Goal: Check status: Check status

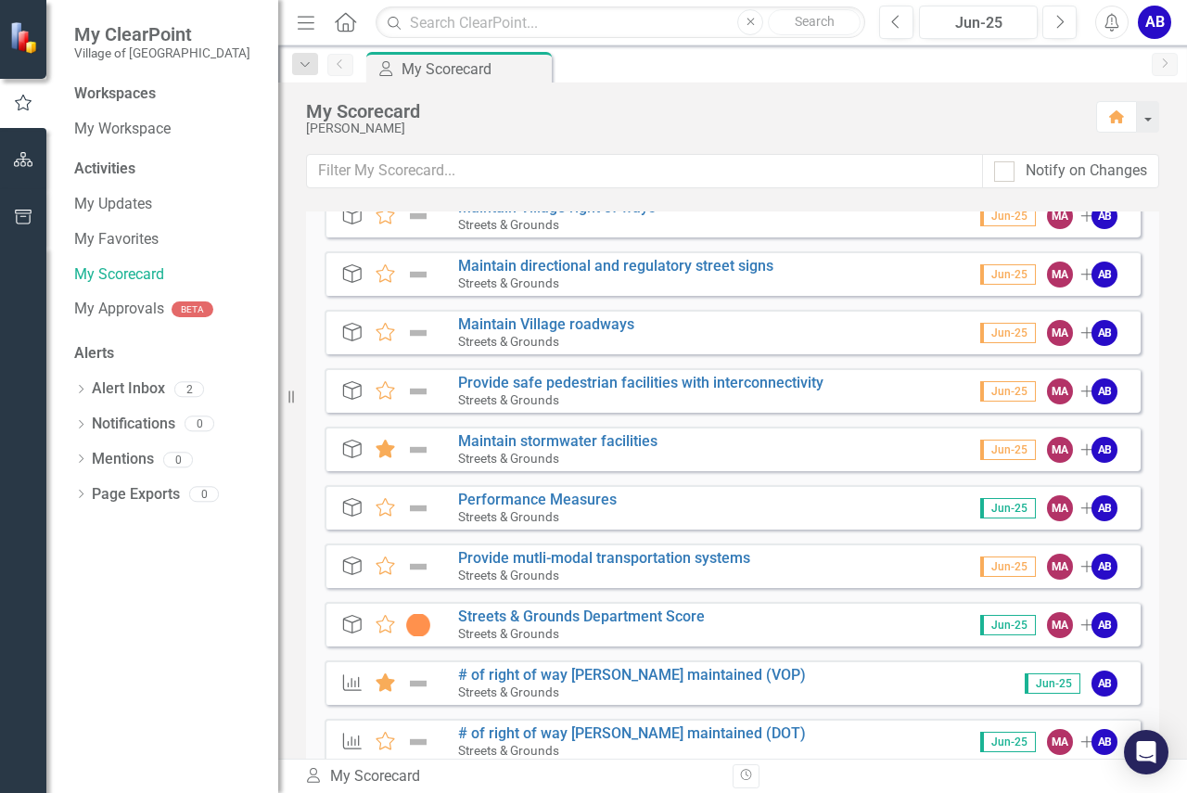
scroll to position [93, 0]
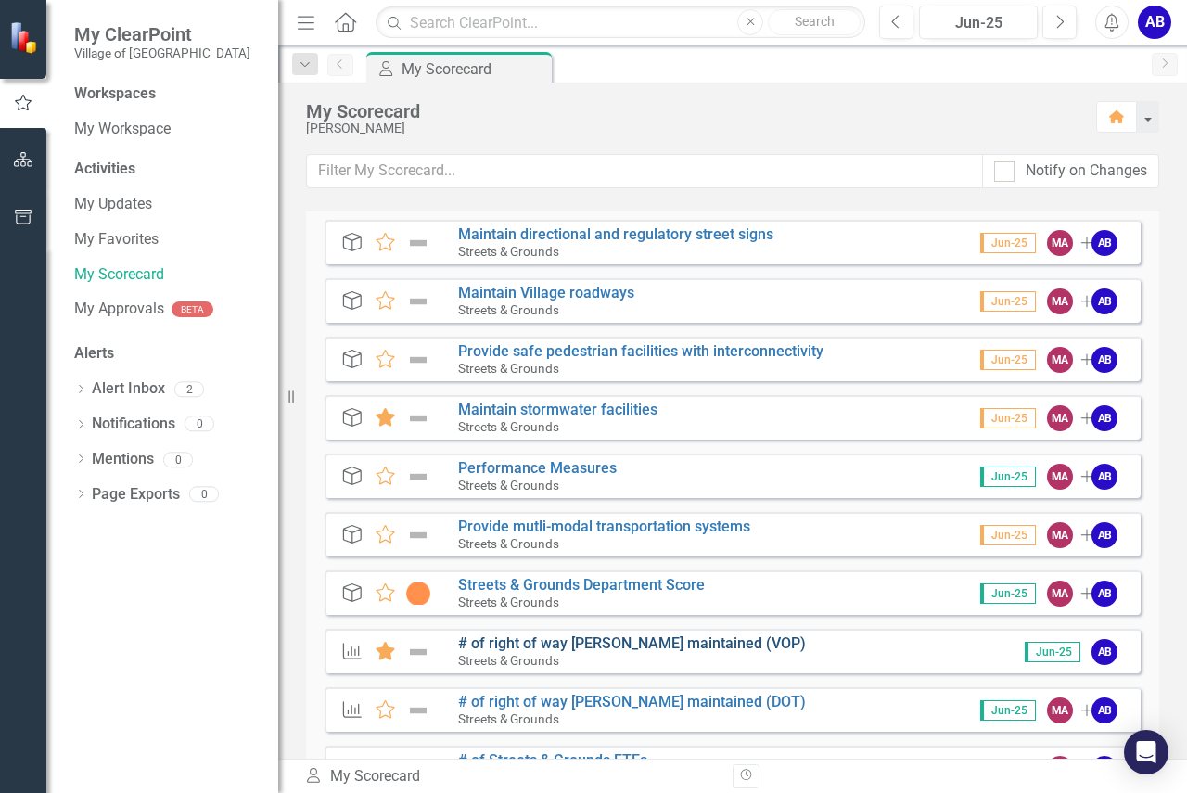
click at [658, 639] on link "# of right of way [PERSON_NAME] maintained (VOP)" at bounding box center [632, 643] width 348 height 18
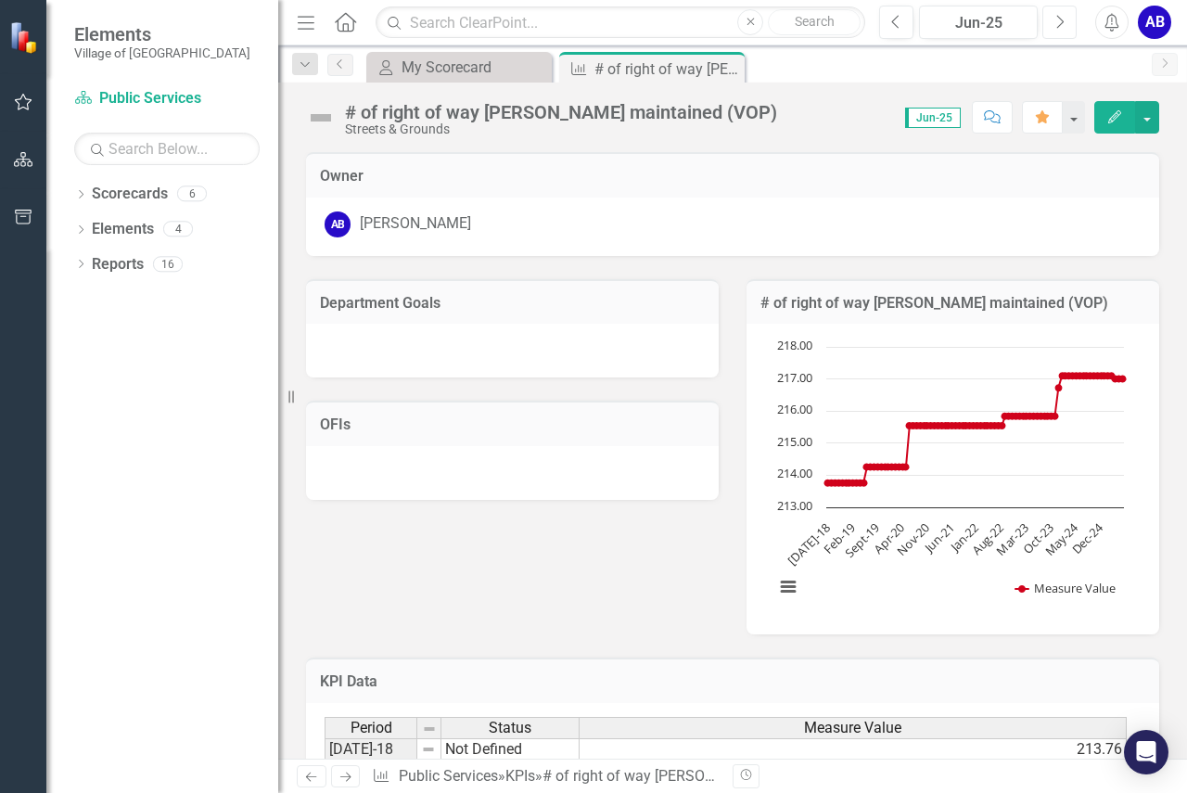
click at [1076, 20] on button "Next" at bounding box center [1059, 22] width 34 height 33
click at [1054, 19] on button "Next" at bounding box center [1059, 22] width 34 height 33
click at [1009, 19] on div "Jun-25" at bounding box center [979, 23] width 106 height 22
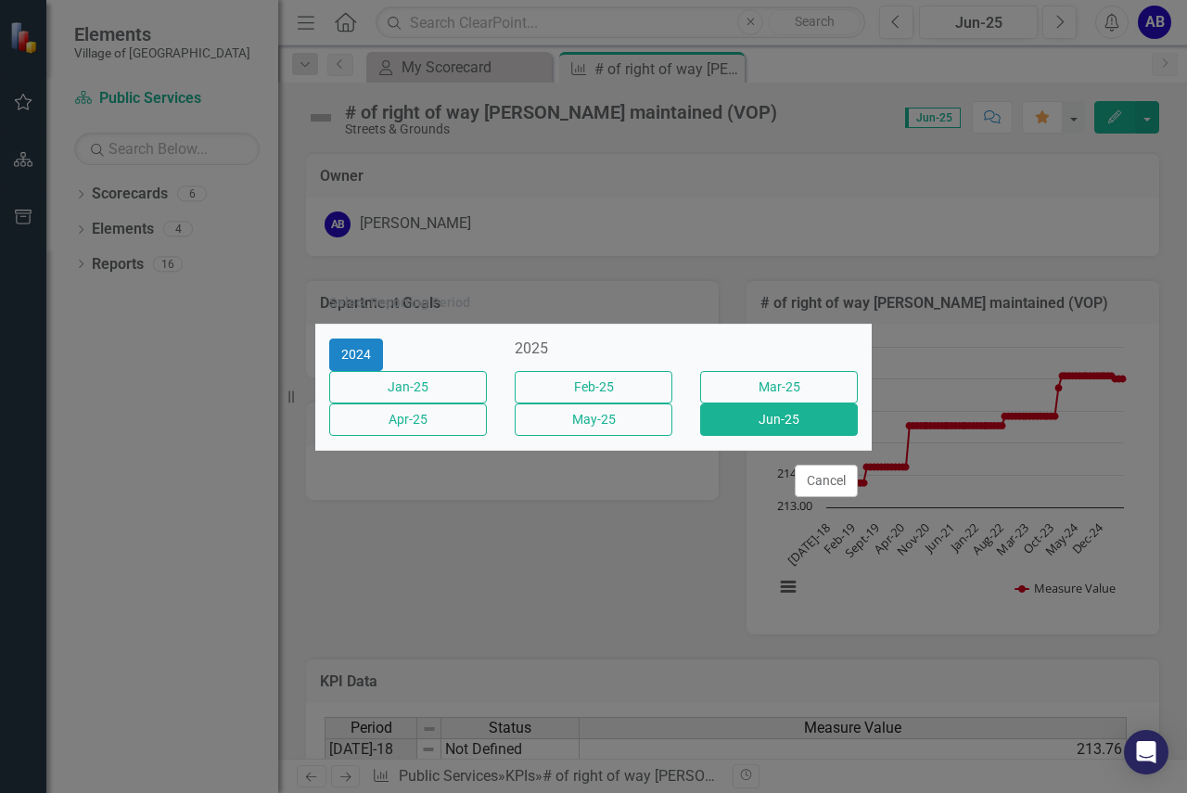
click at [591, 349] on div "2025" at bounding box center [594, 348] width 158 height 21
click at [581, 325] on div "2024 [DATE]-25 Feb-25 Mar-25 Apr-25 May-25 Jun-25" at bounding box center [593, 387] width 556 height 125
drag, startPoint x: 598, startPoint y: 327, endPoint x: 451, endPoint y: 356, distance: 150.2
click at [595, 338] on div "2024 2025" at bounding box center [593, 354] width 556 height 32
click at [425, 354] on div "2024" at bounding box center [408, 354] width 158 height 32
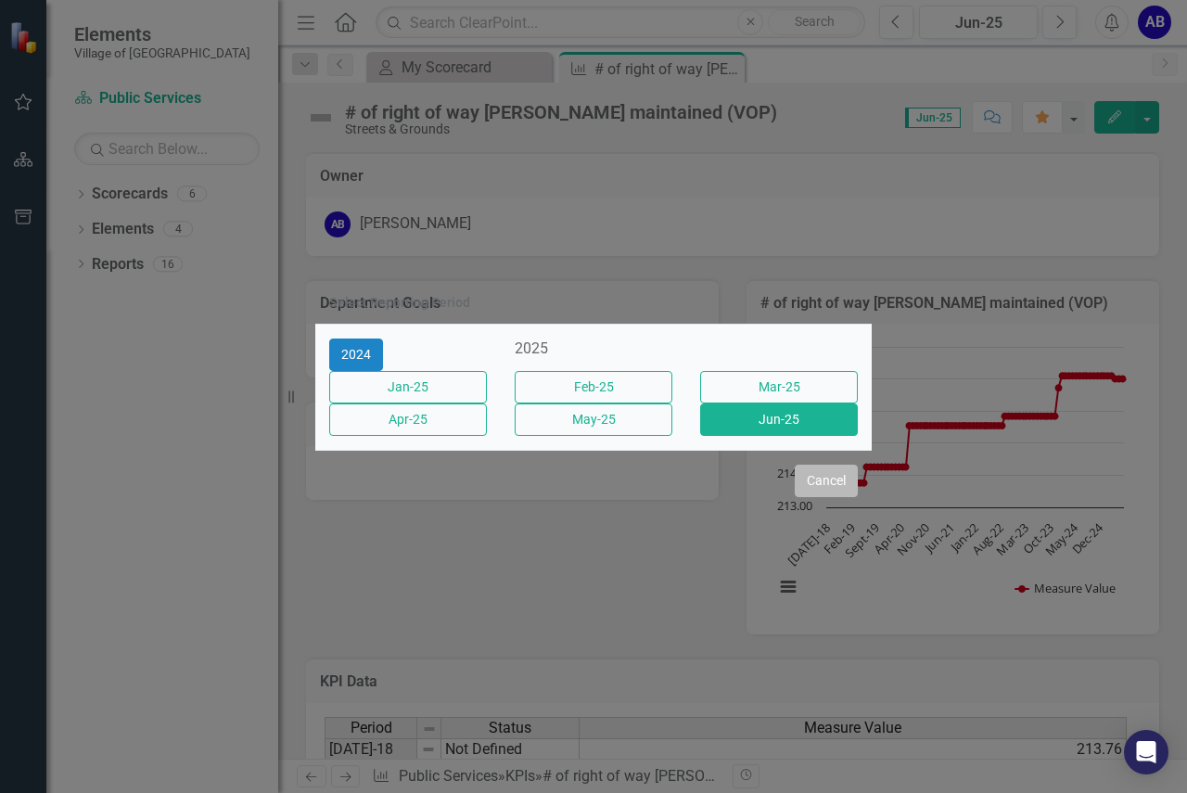
click at [812, 497] on button "Cancel" at bounding box center [826, 481] width 63 height 32
